Goal: Information Seeking & Learning: Obtain resource

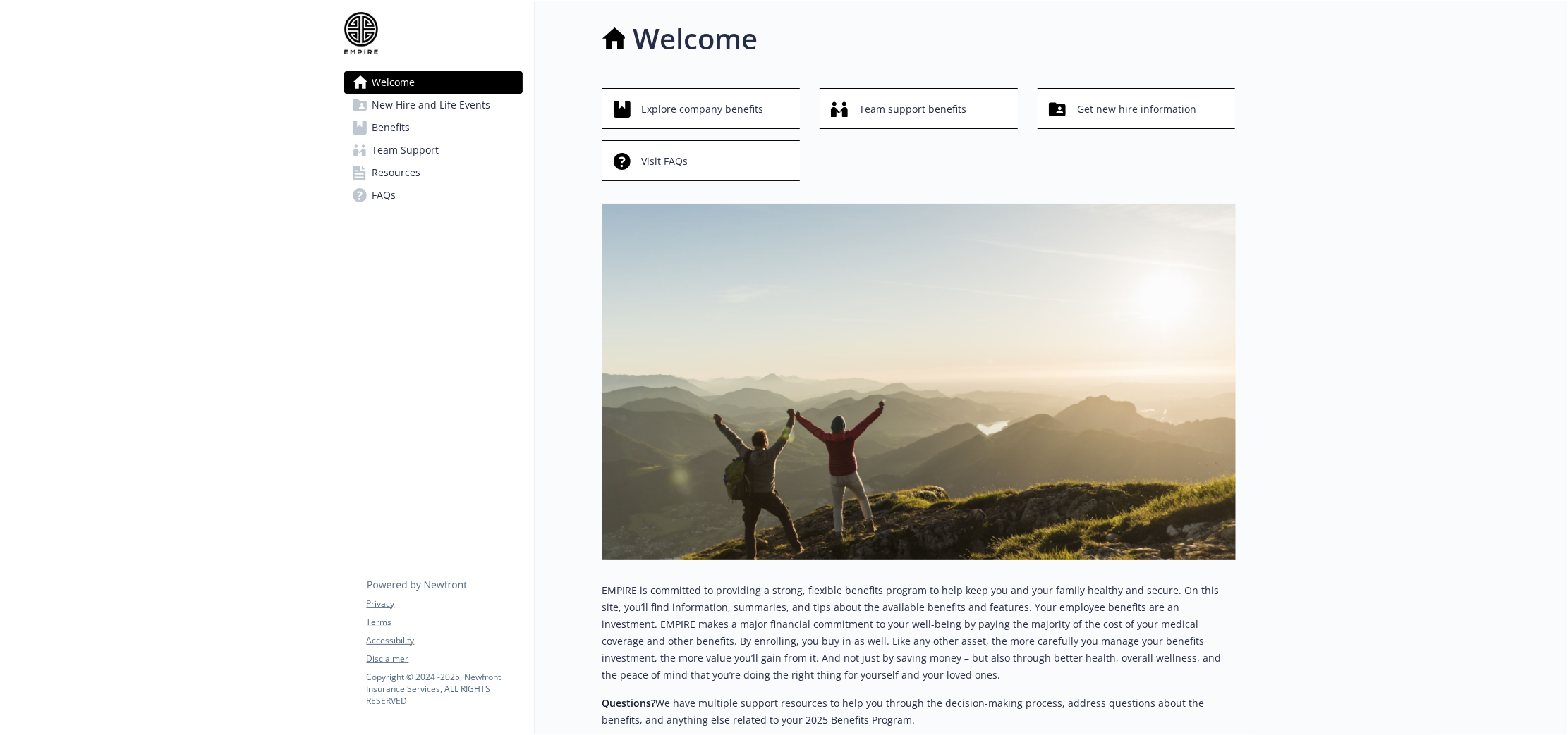
click at [393, 153] on span "Team Support" at bounding box center [406, 150] width 67 height 22
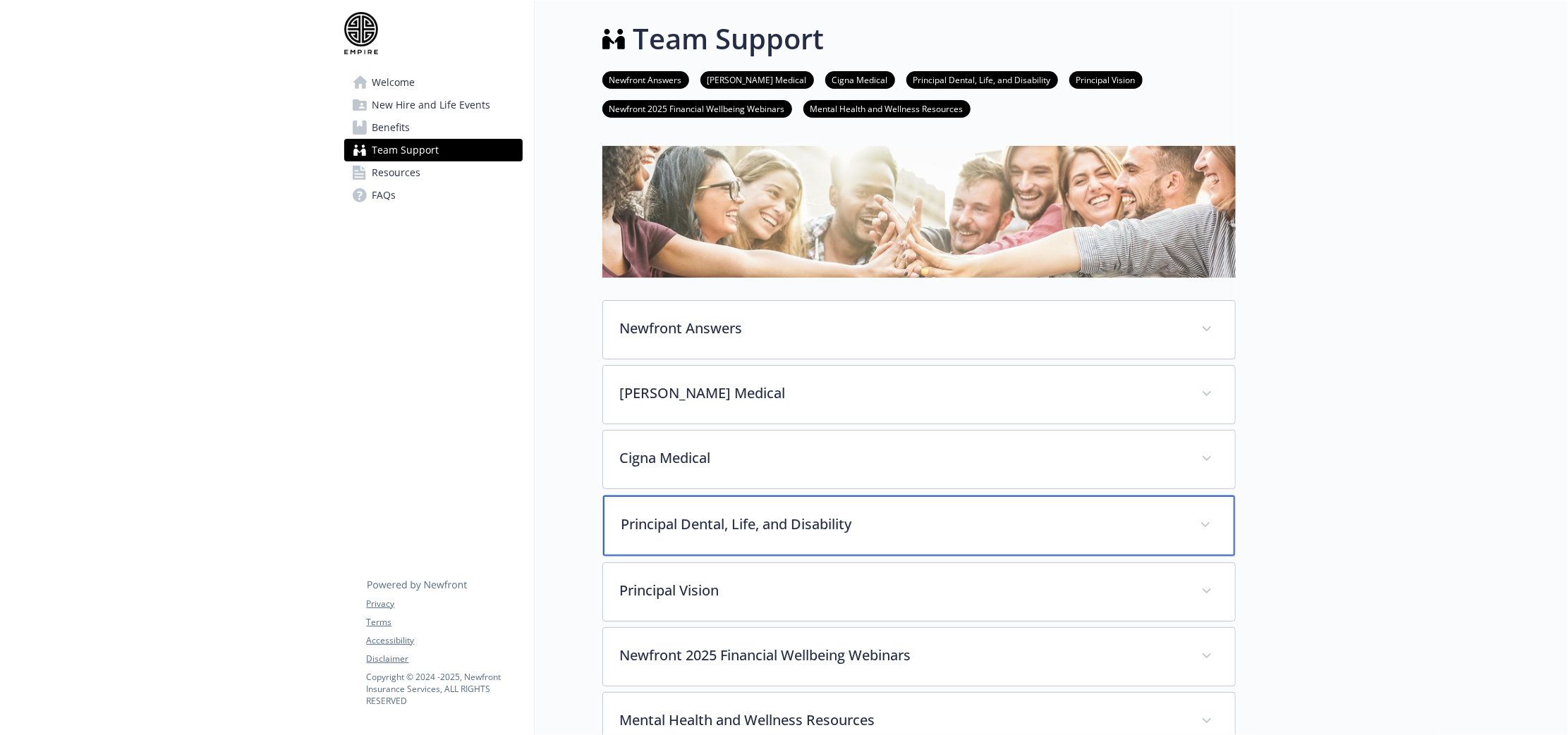
click at [864, 507] on div "Principal Dental, Life, and Disability" at bounding box center [919, 526] width 632 height 61
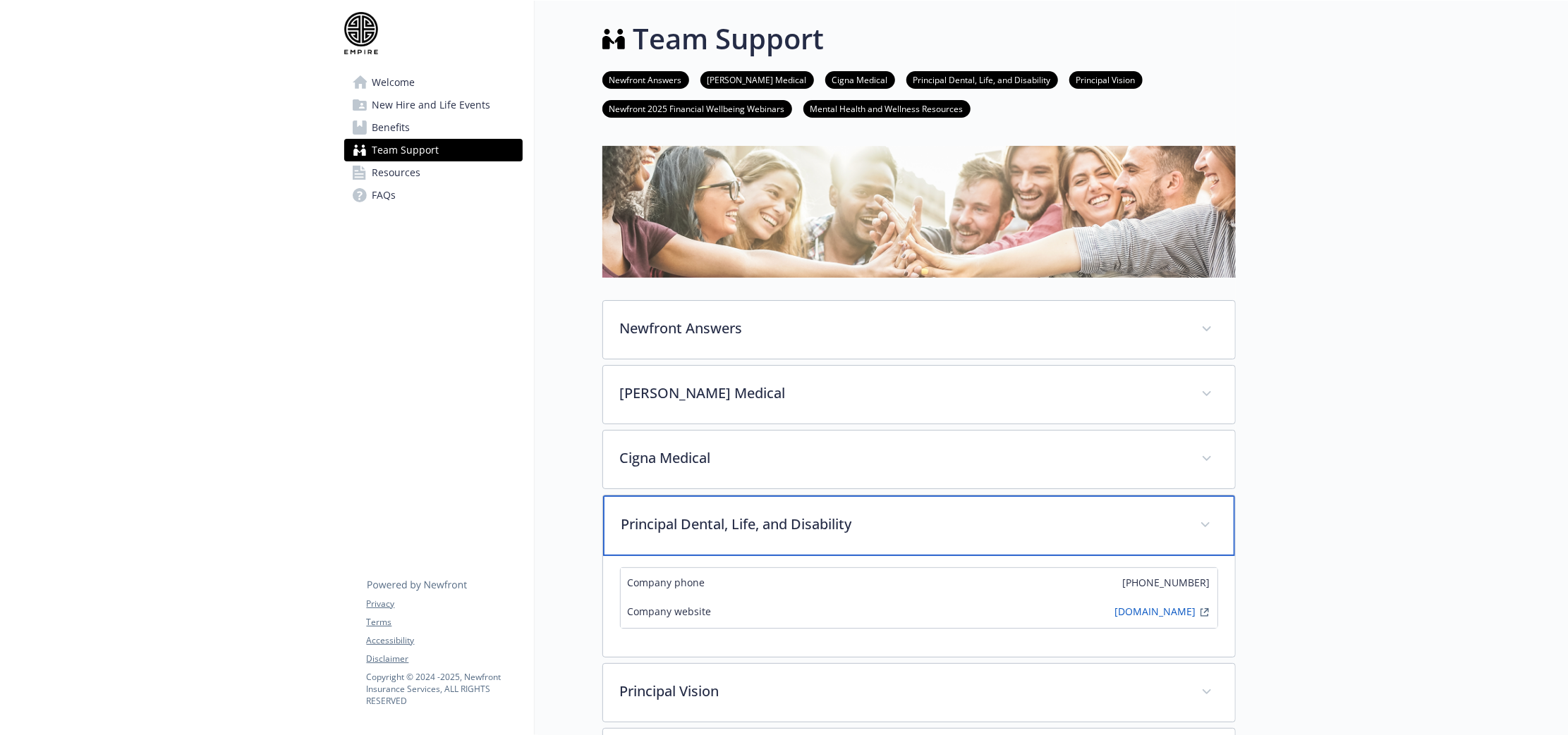
scroll to position [352, 0]
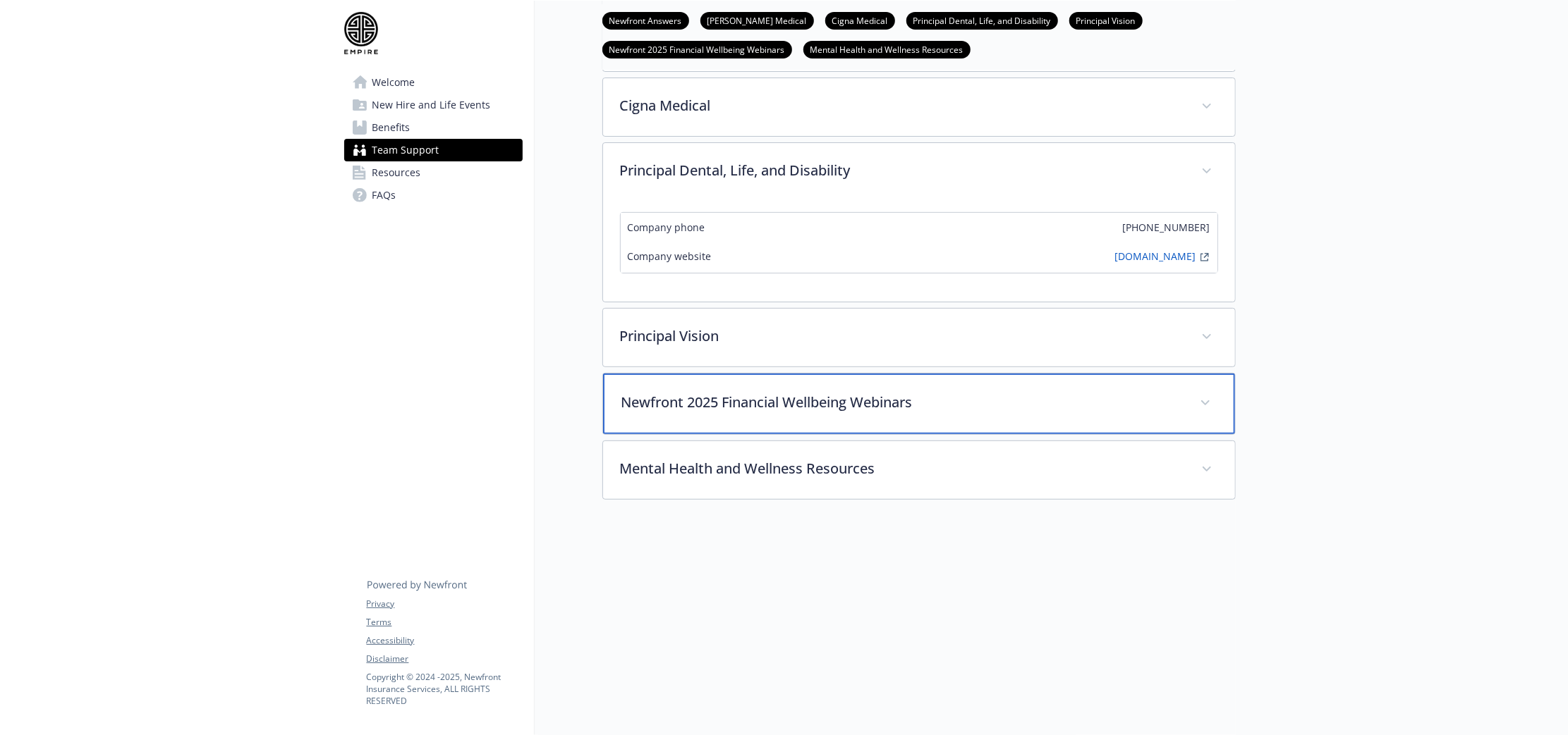
click at [852, 403] on p "Newfront 2025 Financial Wellbeing Webinars" at bounding box center [902, 402] width 561 height 21
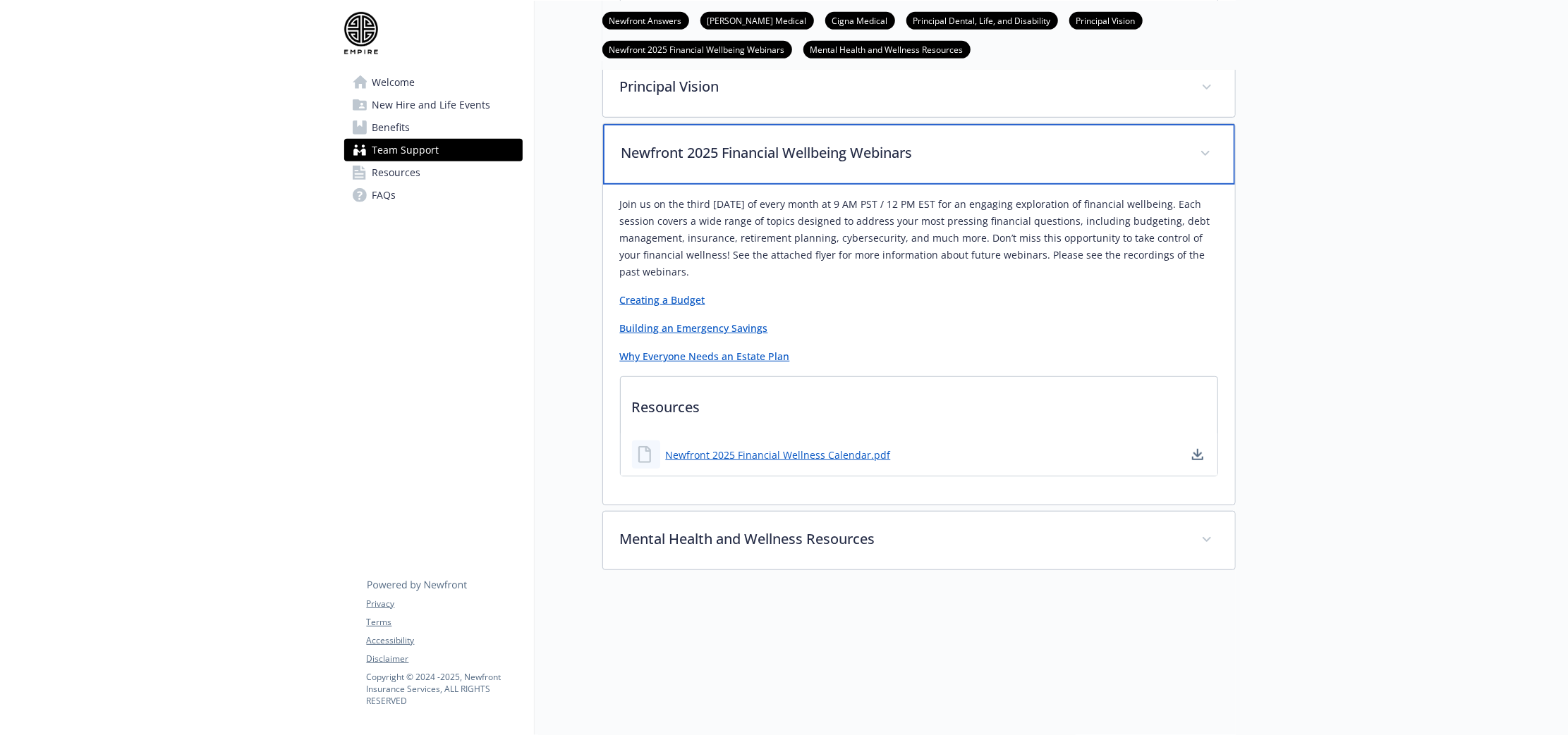
scroll to position [617, 0]
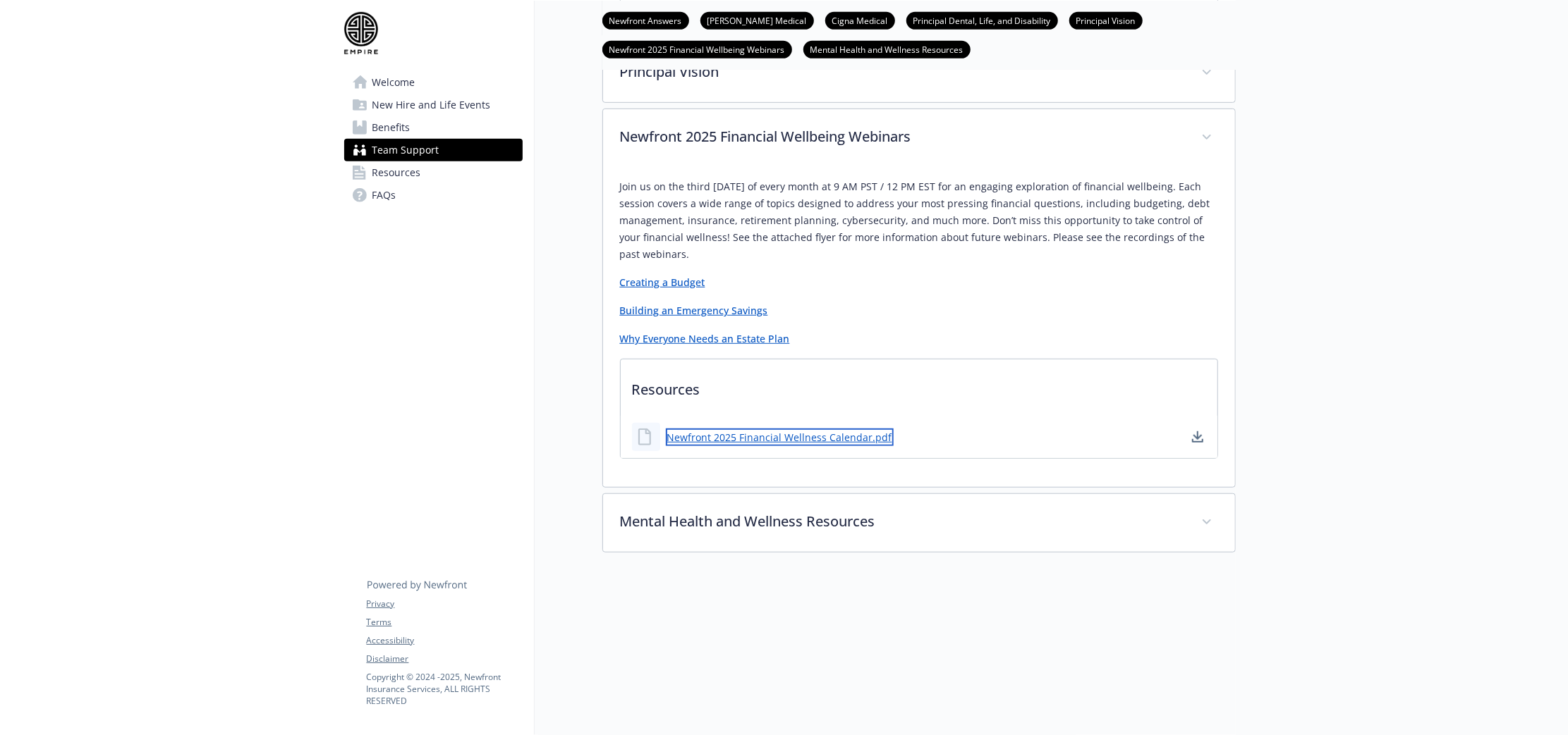
click at [795, 444] on link "Newfront 2025 Financial Wellness Calendar.pdf" at bounding box center [779, 437] width 227 height 17
click at [666, 289] on link "Creating a Budget" at bounding box center [662, 282] width 86 height 13
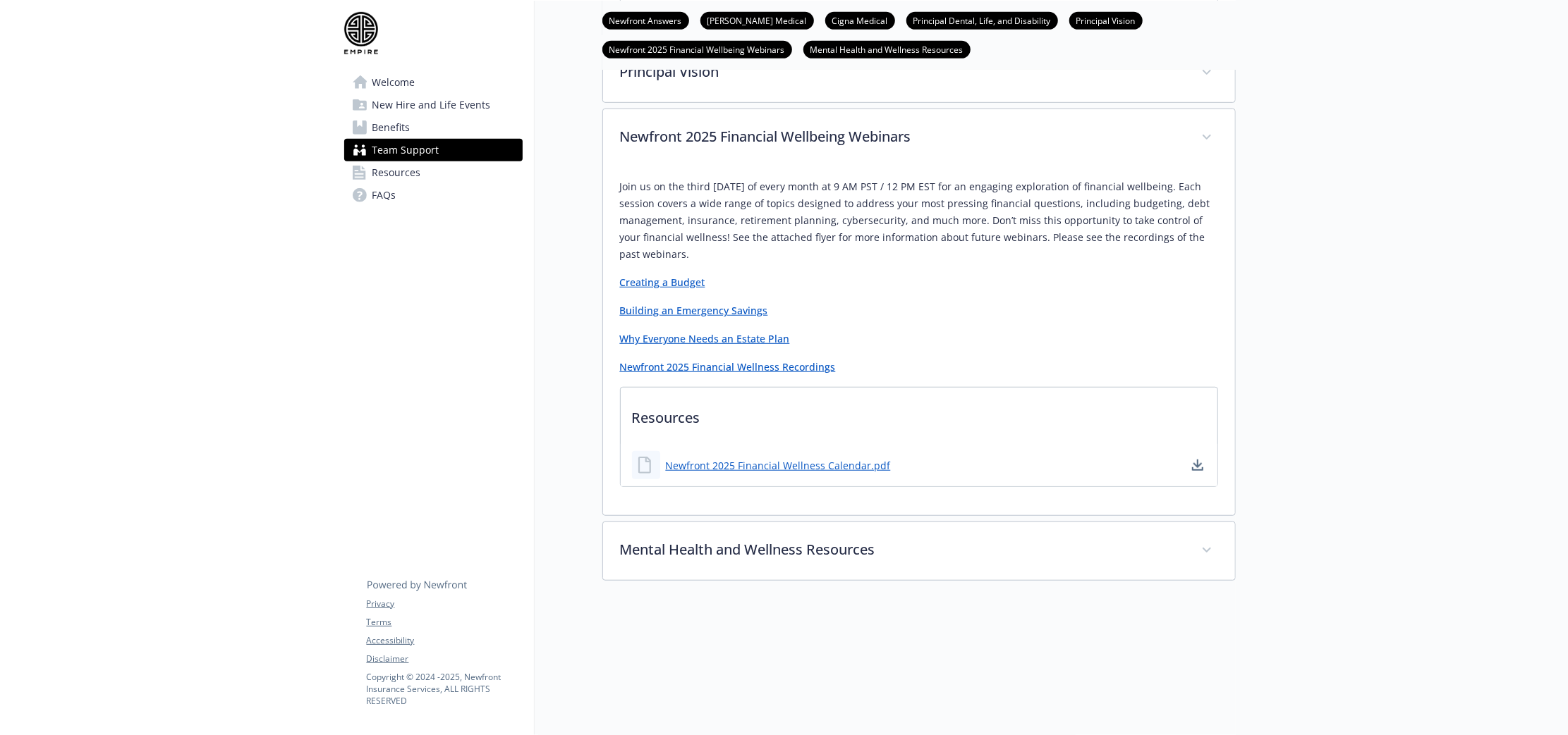
click at [673, 282] on link "Creating a Budget" at bounding box center [662, 282] width 86 height 13
click at [734, 310] on link "Building an Emergency Savings" at bounding box center [693, 310] width 148 height 13
click at [728, 337] on link "Why Everyone Needs an Estate Plan" at bounding box center [704, 338] width 170 height 13
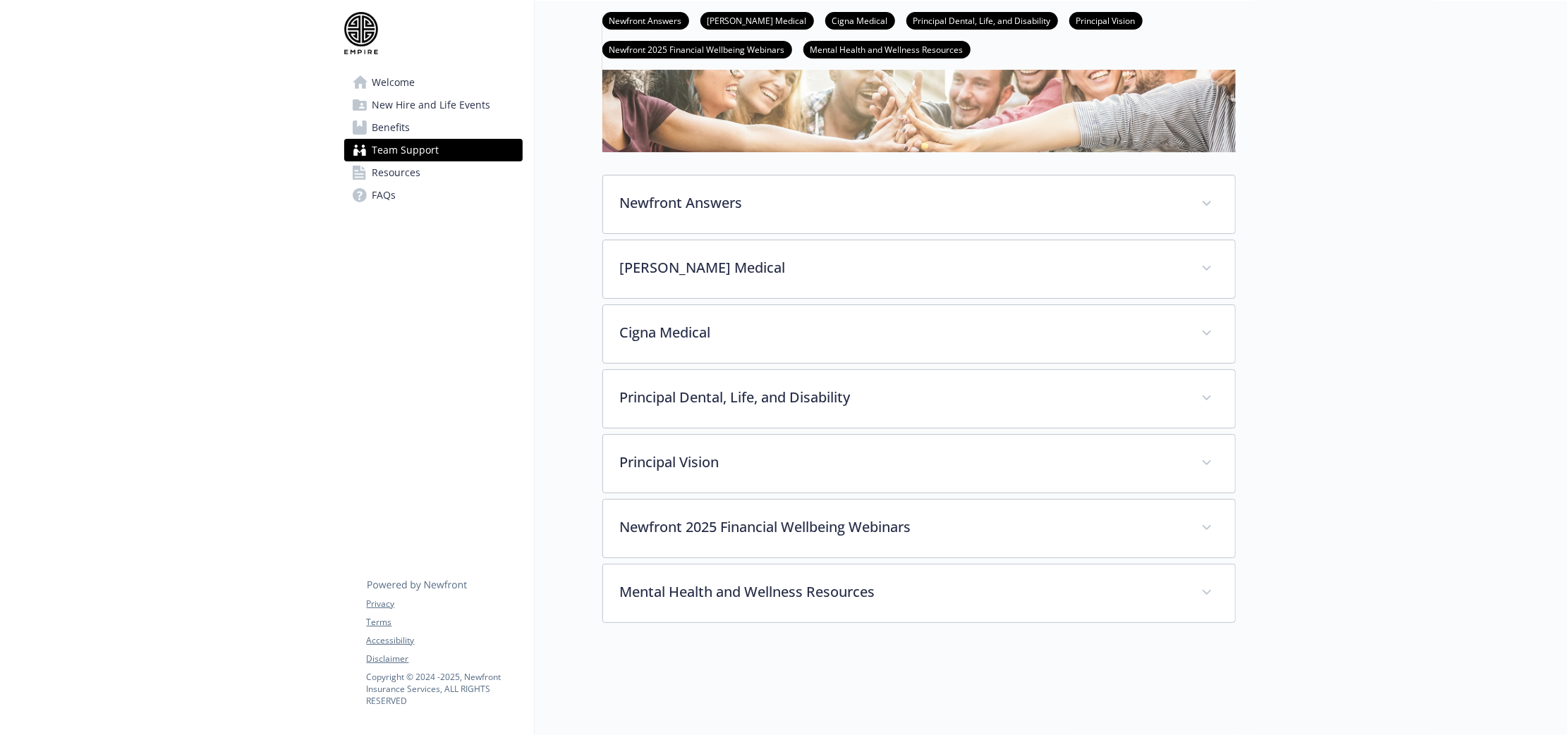
scroll to position [265, 0]
